Goal: Task Accomplishment & Management: Use online tool/utility

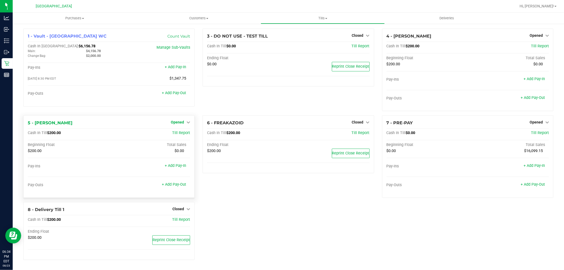
click at [187, 121] on icon at bounding box center [188, 122] width 4 height 4
click at [179, 136] on div "Close Till" at bounding box center [178, 133] width 39 height 7
click at [176, 133] on link "Close Till" at bounding box center [178, 133] width 14 height 4
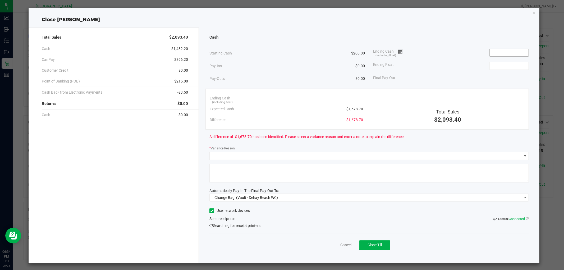
click at [494, 52] on input at bounding box center [509, 52] width 39 height 7
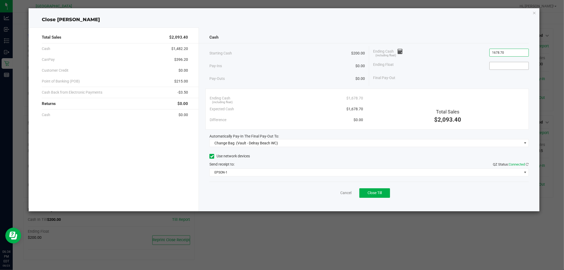
type input "$1,678.70"
click at [503, 67] on input at bounding box center [509, 65] width 39 height 7
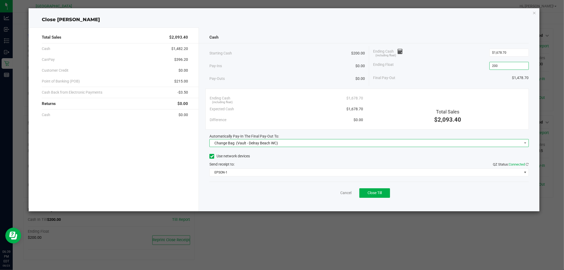
type input "$200.00"
click at [252, 142] on span "(Vault - Delray Beach WC)" at bounding box center [257, 143] width 42 height 4
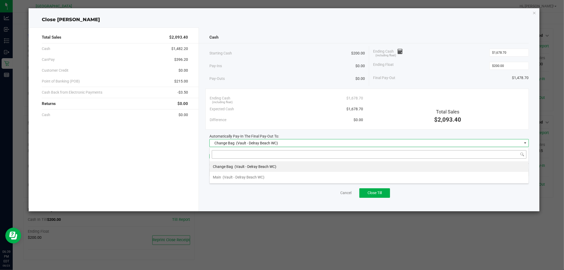
scroll to position [8, 319]
click at [251, 176] on span "(Vault - Delray Beach WC)" at bounding box center [244, 177] width 42 height 4
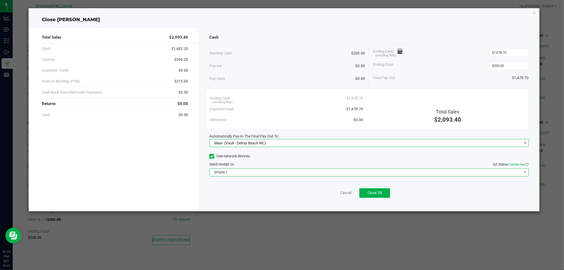
click at [250, 170] on span "EPSON-1" at bounding box center [366, 172] width 312 height 7
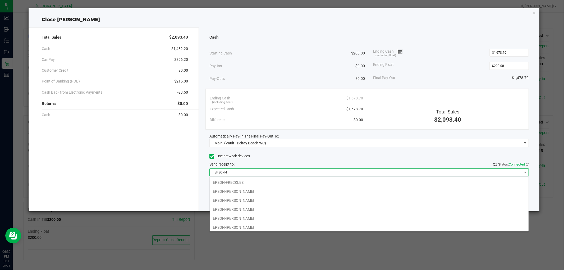
scroll to position [37, 0]
click at [264, 201] on li "EPSON-[PERSON_NAME]" at bounding box center [369, 199] width 319 height 9
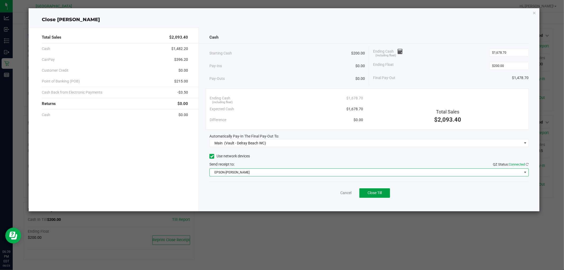
click at [377, 195] on button "Close Till" at bounding box center [374, 193] width 31 height 10
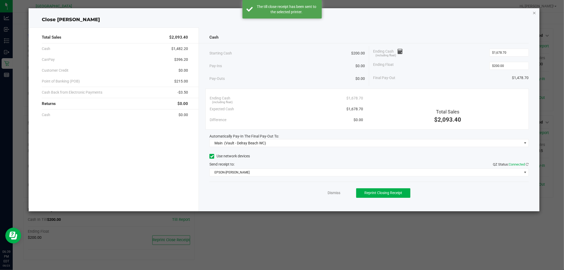
click at [534, 12] on icon "button" at bounding box center [534, 13] width 4 height 6
